Goal: Find specific page/section: Find specific page/section

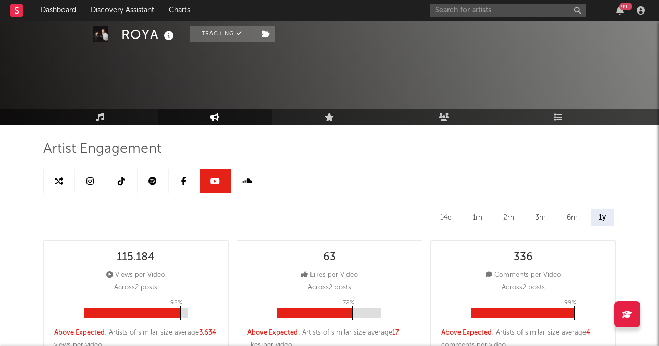
select select "All"
select select "6m"
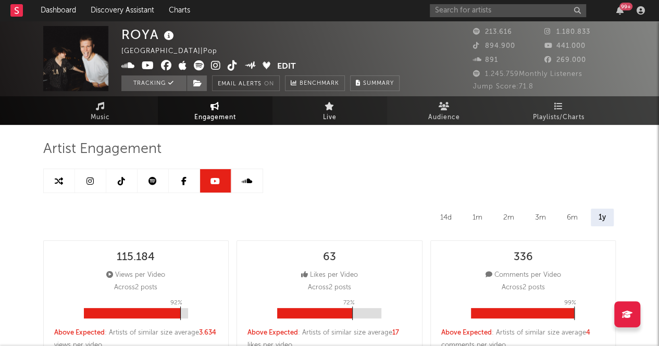
click at [340, 117] on link "Live" at bounding box center [329, 110] width 115 height 29
